Goal: Find specific page/section: Find specific page/section

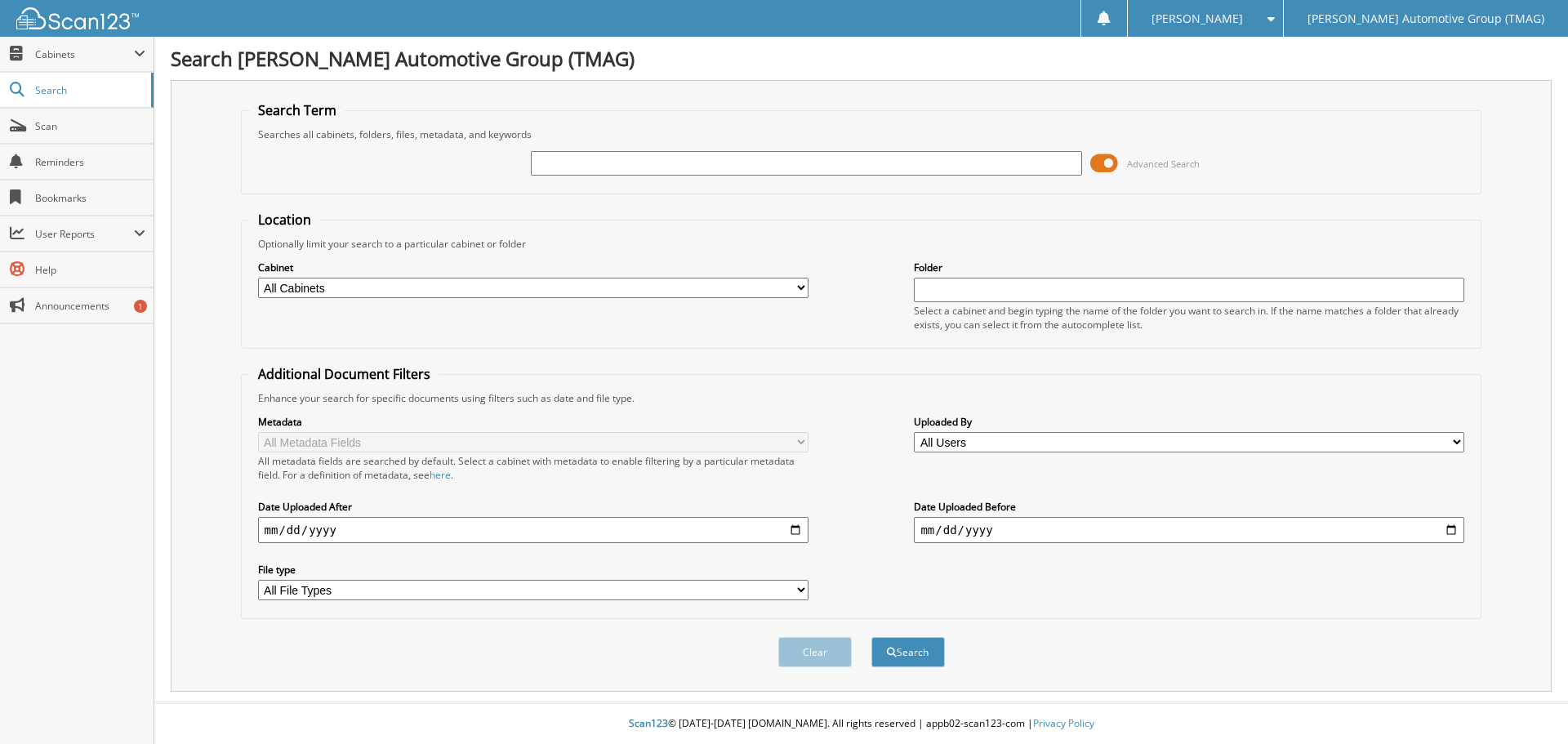
click at [696, 172] on input "text" at bounding box center [807, 163] width 551 height 24
type input "CHASE RESERVES"
click at [871, 637] on button "Search" at bounding box center [908, 652] width 74 height 31
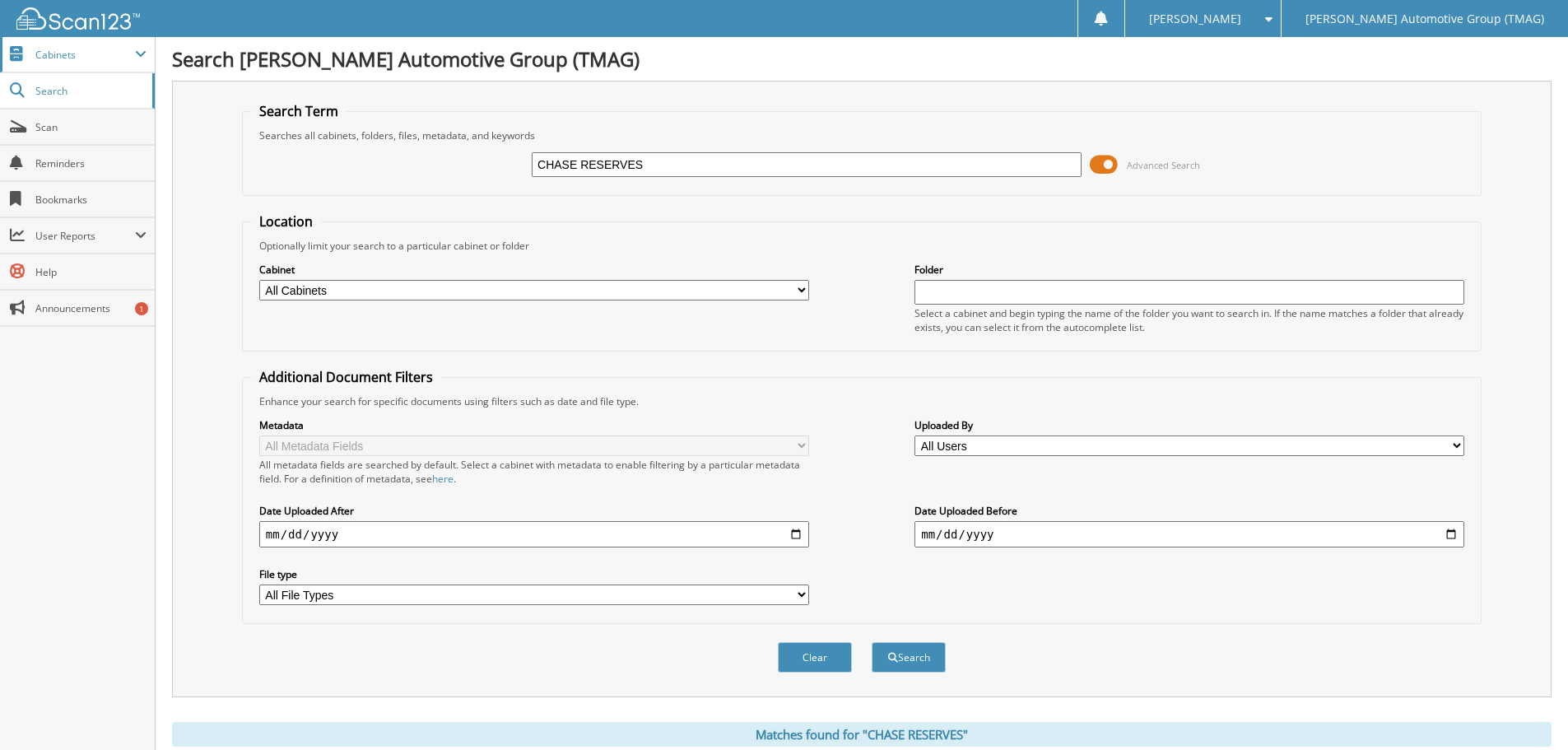
click at [35, 66] on span "Cabinets" at bounding box center [77, 54] width 155 height 35
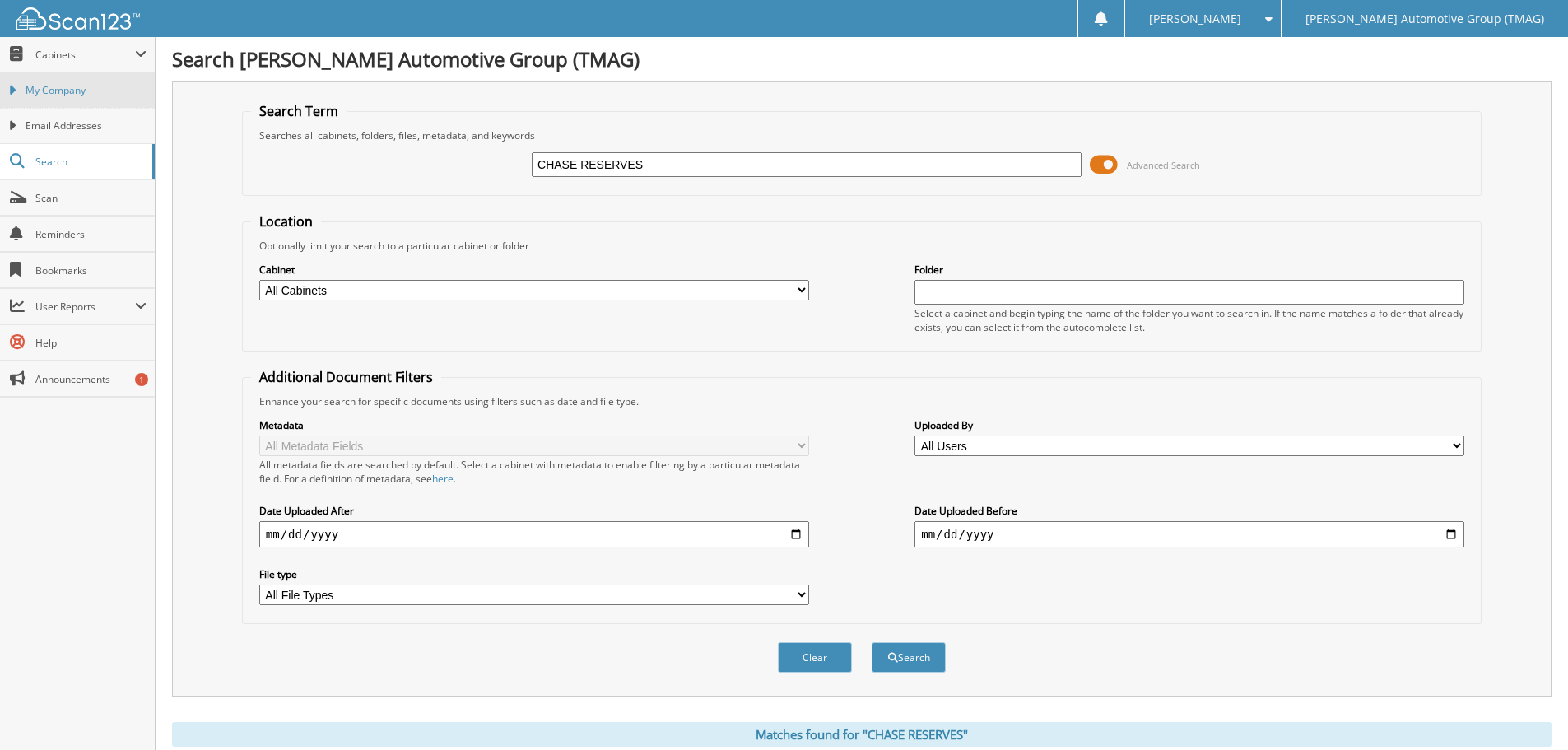
click at [49, 84] on span "My Company" at bounding box center [85, 91] width 121 height 15
